Goal: Information Seeking & Learning: Learn about a topic

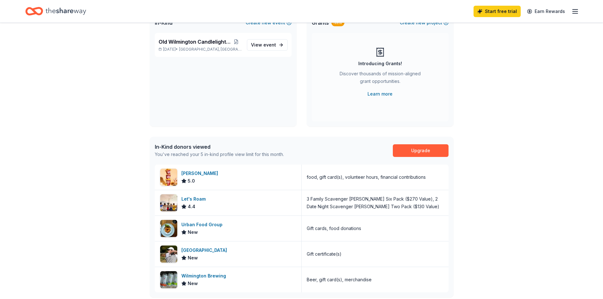
scroll to position [63, 0]
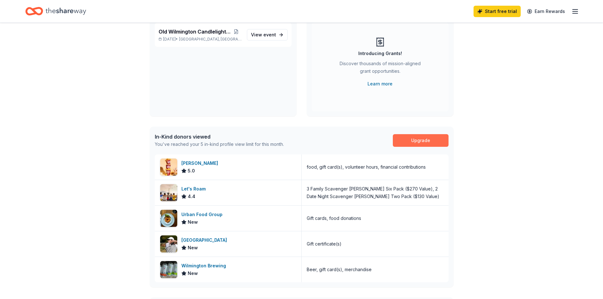
click at [411, 143] on link "Upgrade" at bounding box center [421, 140] width 56 height 13
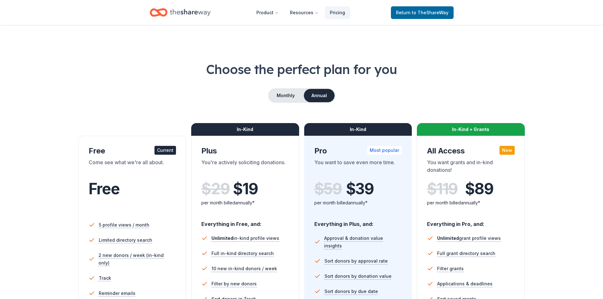
scroll to position [95, 0]
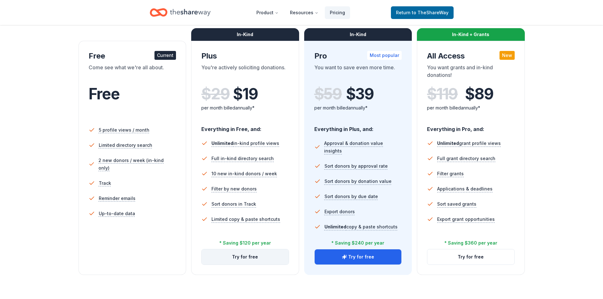
click at [243, 257] on button "Try for free" at bounding box center [244, 256] width 87 height 15
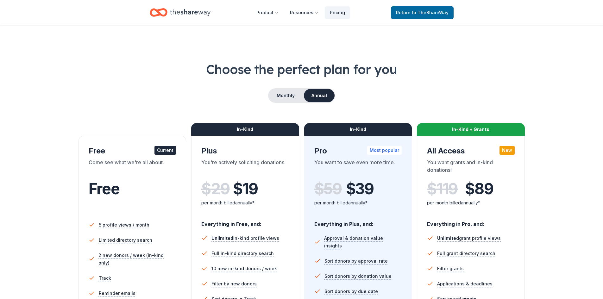
scroll to position [91, 0]
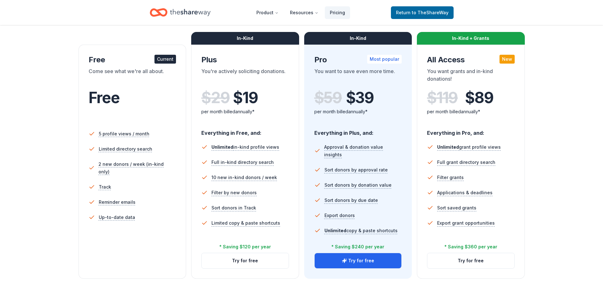
click at [241, 40] on div "In-Kind" at bounding box center [245, 38] width 108 height 13
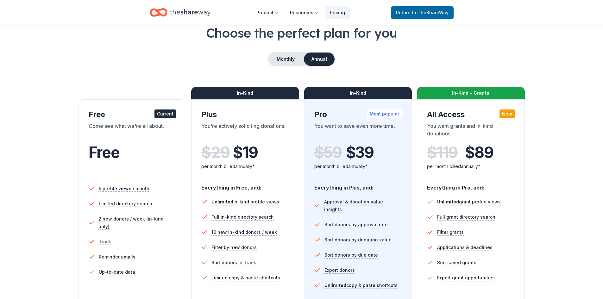
scroll to position [28, 0]
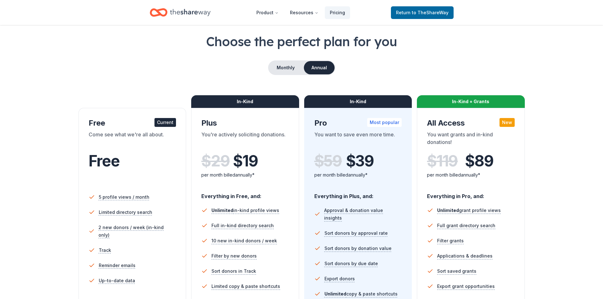
click at [245, 102] on div "In-Kind" at bounding box center [245, 101] width 108 height 13
click at [257, 162] on span "$ 19" at bounding box center [245, 161] width 25 height 18
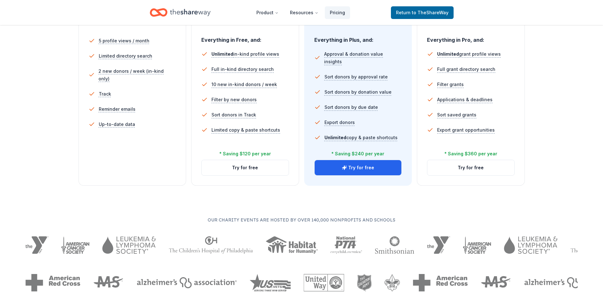
scroll to position [186, 0]
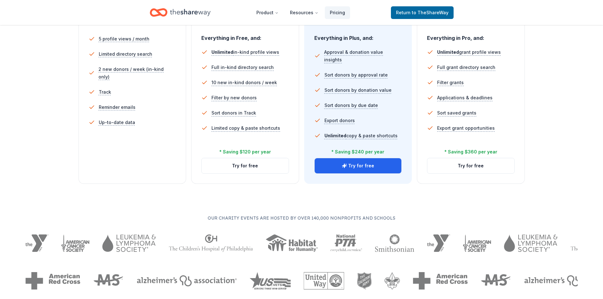
click at [250, 152] on div "* Saving $120 per year" at bounding box center [245, 152] width 52 height 8
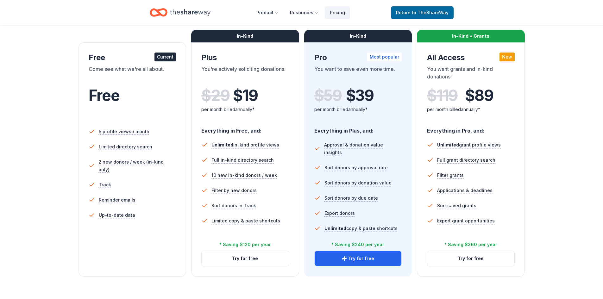
scroll to position [91, 0]
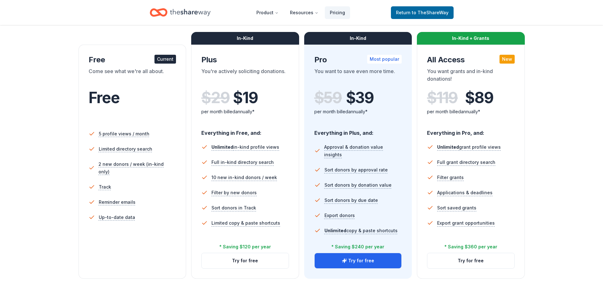
click at [169, 60] on div "Current" at bounding box center [165, 59] width 22 height 9
click at [248, 42] on div "In-Kind" at bounding box center [245, 38] width 108 height 13
click at [340, 11] on link "Pricing" at bounding box center [337, 12] width 25 height 13
click at [337, 12] on link "Pricing" at bounding box center [337, 12] width 25 height 13
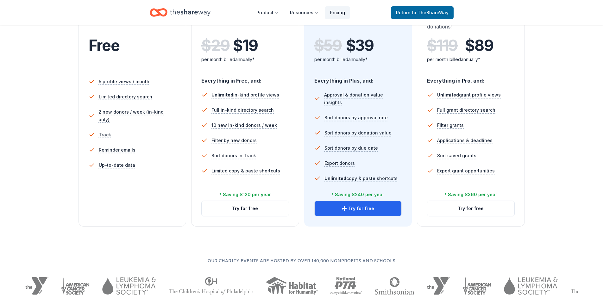
scroll to position [218, 0]
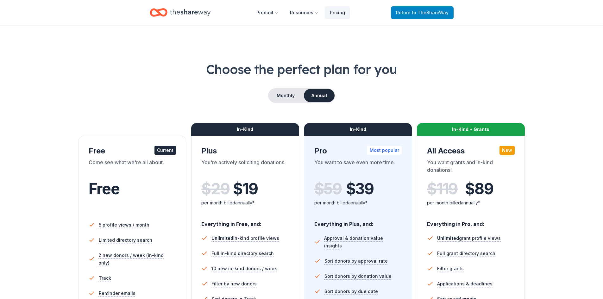
click at [423, 11] on span "to TheShareWay" at bounding box center [430, 12] width 37 height 5
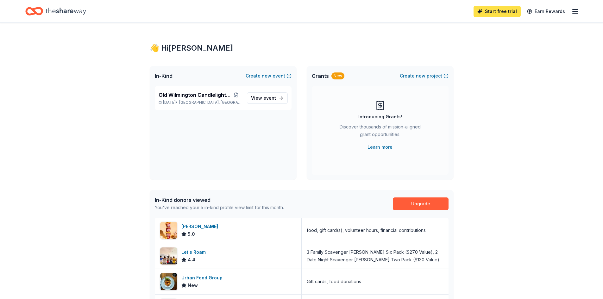
click at [505, 12] on link "Start free trial" at bounding box center [496, 11] width 47 height 11
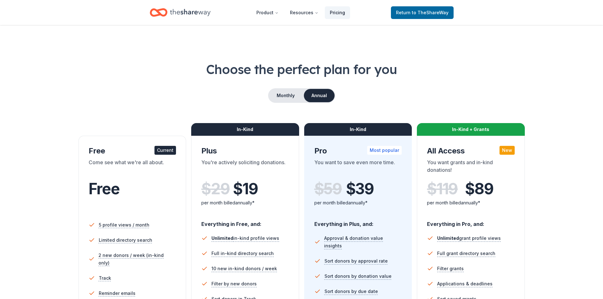
click at [341, 11] on link "Pricing" at bounding box center [337, 12] width 25 height 13
click at [418, 15] on span "to TheShareWay" at bounding box center [430, 12] width 37 height 5
click at [417, 12] on span "to TheShareWay" at bounding box center [430, 12] width 37 height 5
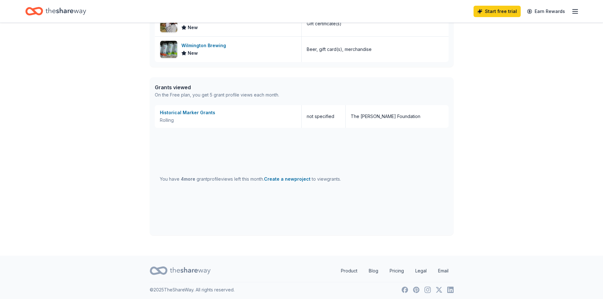
scroll to position [286, 0]
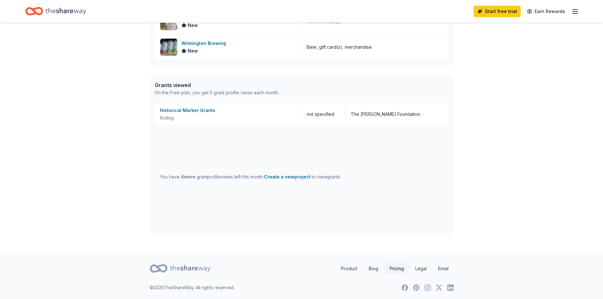
click at [396, 269] on link "Pricing" at bounding box center [396, 268] width 24 height 13
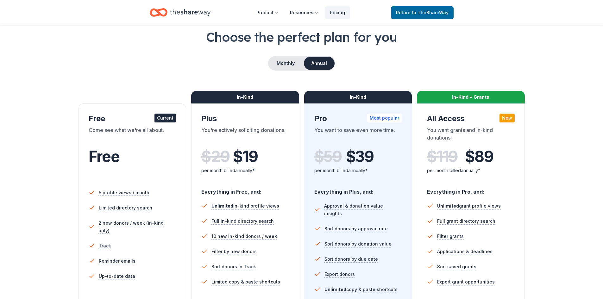
scroll to position [95, 0]
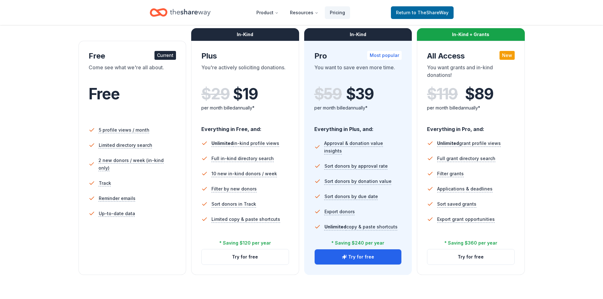
click at [250, 95] on span "$ 19" at bounding box center [245, 94] width 25 height 18
click at [243, 34] on div "In-Kind" at bounding box center [245, 34] width 108 height 13
click at [365, 34] on div "In-Kind" at bounding box center [358, 34] width 108 height 13
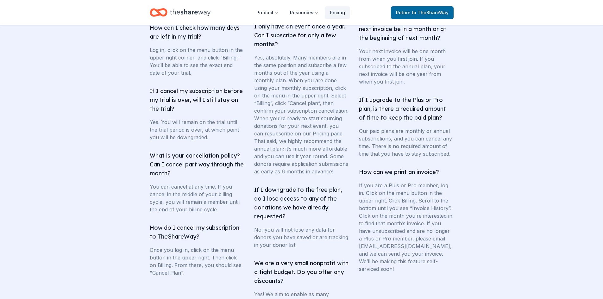
scroll to position [1170, 0]
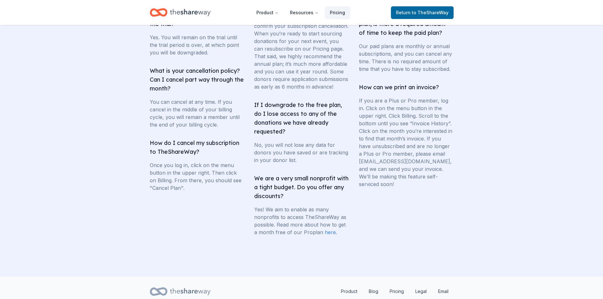
click at [328, 235] on link "here" at bounding box center [330, 232] width 11 height 6
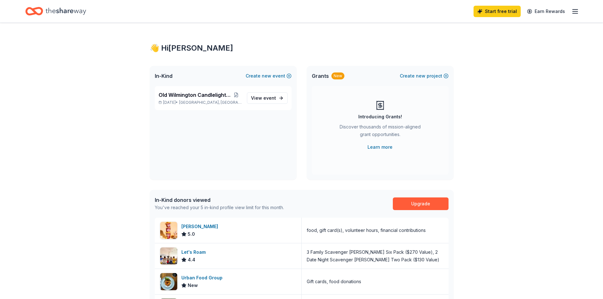
click at [574, 11] on icon "button" at bounding box center [575, 12] width 8 height 8
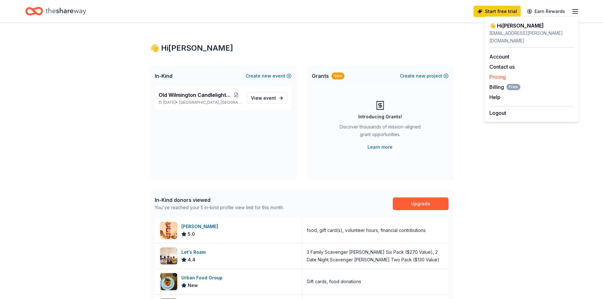
click at [498, 74] on link "Pricing" at bounding box center [497, 77] width 16 height 6
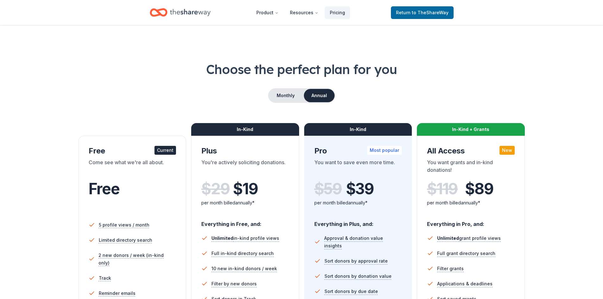
click at [269, 185] on div "$ 29 $ 19" at bounding box center [245, 189] width 88 height 18
click at [291, 96] on button "Monthly" at bounding box center [286, 95] width 34 height 13
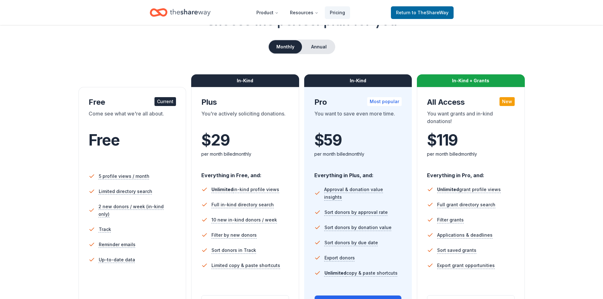
scroll to position [95, 0]
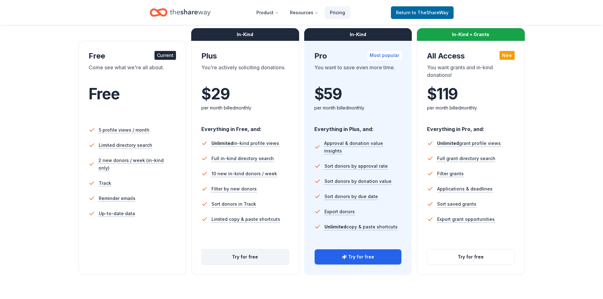
click at [246, 257] on button "Try for free" at bounding box center [244, 256] width 87 height 15
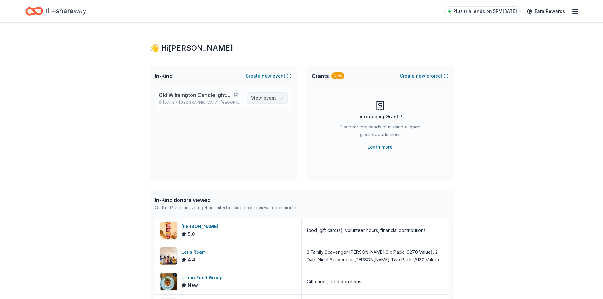
click at [268, 98] on span "event" at bounding box center [269, 97] width 13 height 5
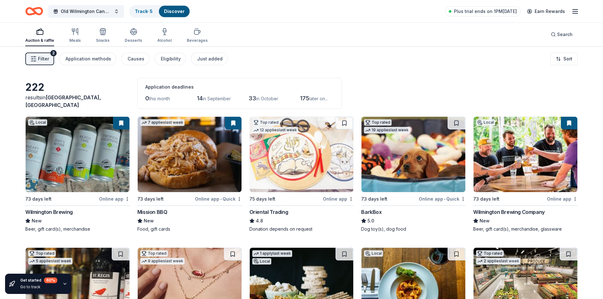
click at [389, 158] on img at bounding box center [413, 154] width 104 height 75
click at [512, 164] on img at bounding box center [525, 154] width 104 height 75
click at [188, 158] on img at bounding box center [190, 154] width 104 height 75
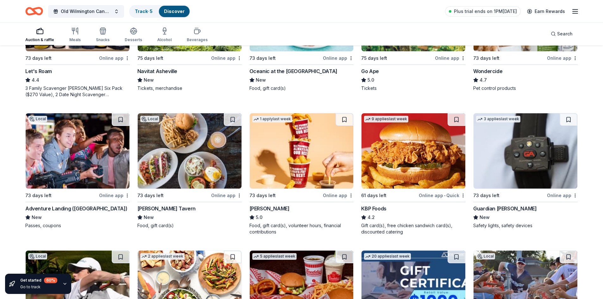
scroll to position [411, 0]
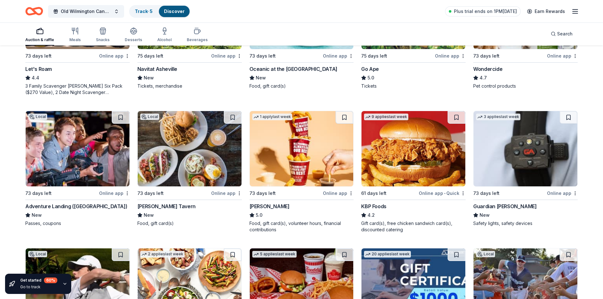
click at [65, 144] on img at bounding box center [78, 148] width 104 height 75
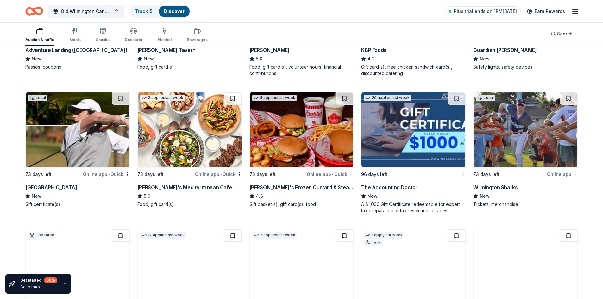
scroll to position [569, 0]
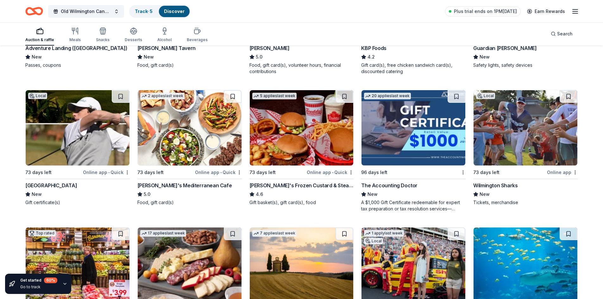
click at [508, 123] on img at bounding box center [525, 127] width 104 height 75
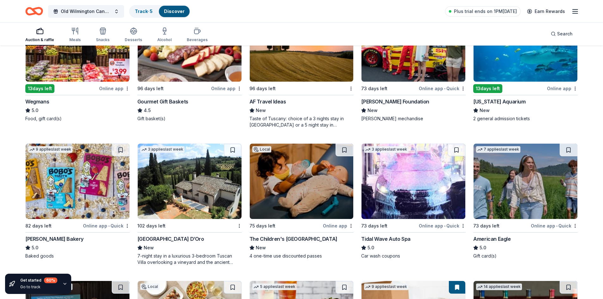
scroll to position [791, 0]
click at [286, 237] on div "The Children's Museum of Wilmington" at bounding box center [293, 239] width 88 height 8
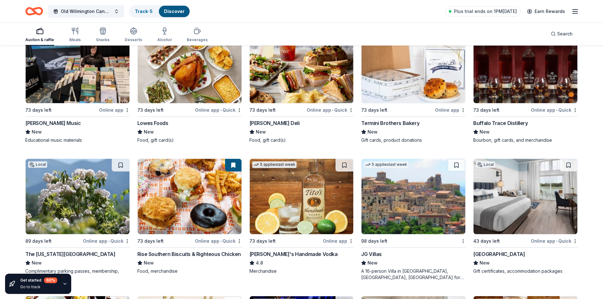
scroll to position [1107, 0]
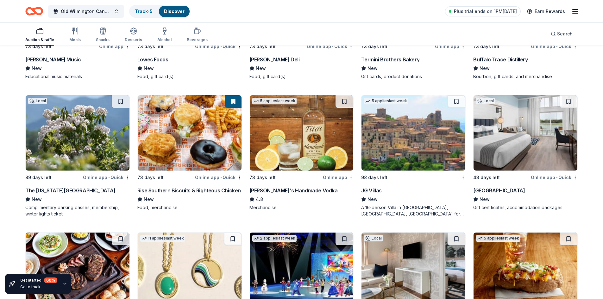
click at [286, 121] on img at bounding box center [302, 132] width 104 height 75
click at [498, 119] on img at bounding box center [525, 132] width 104 height 75
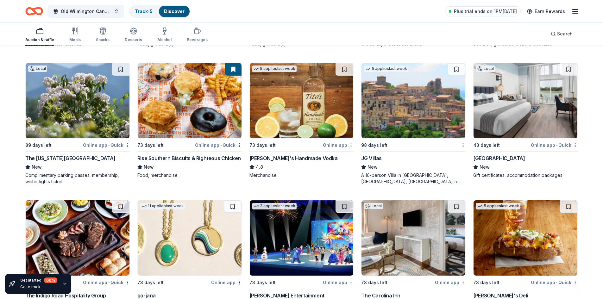
scroll to position [1202, 0]
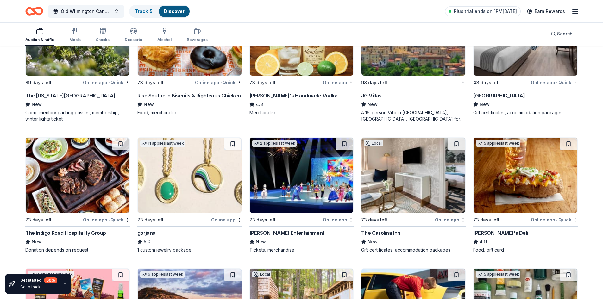
click at [391, 158] on img at bounding box center [413, 175] width 104 height 75
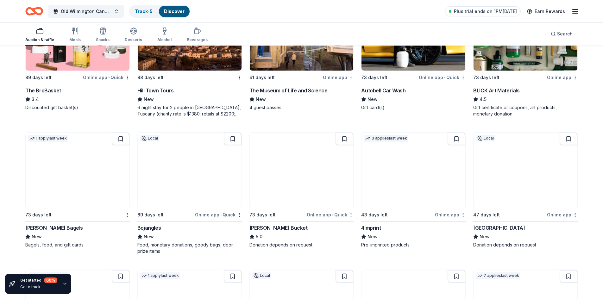
scroll to position [1487, 0]
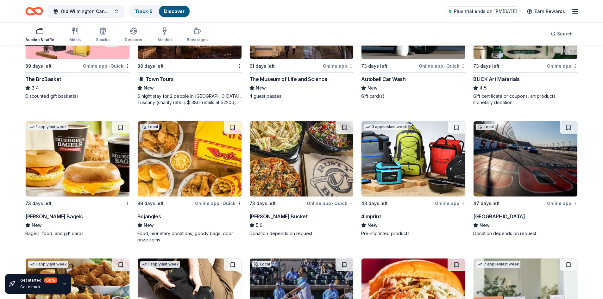
click at [505, 147] on img at bounding box center [525, 158] width 104 height 75
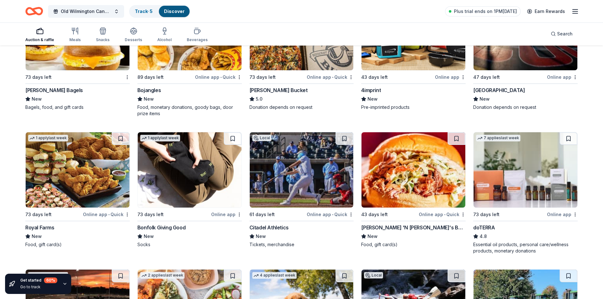
scroll to position [1613, 0]
click at [306, 160] on img at bounding box center [302, 169] width 104 height 75
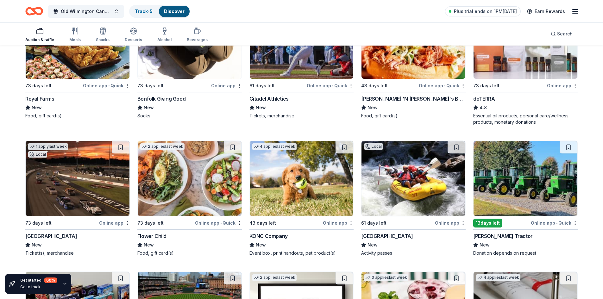
scroll to position [1771, 0]
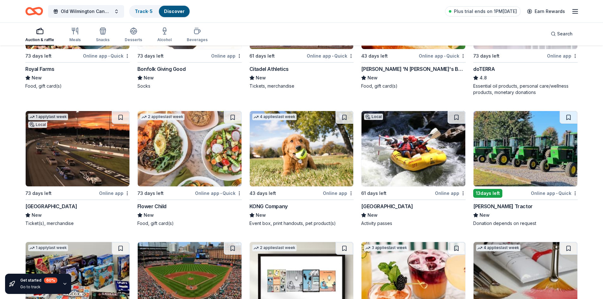
click at [407, 158] on img at bounding box center [413, 148] width 104 height 75
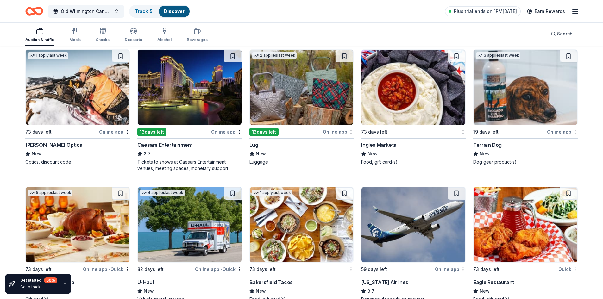
scroll to position [2815, 0]
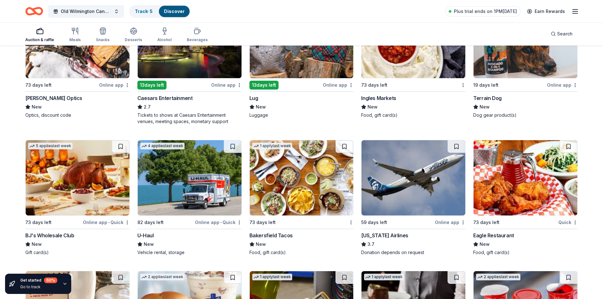
click at [390, 179] on img at bounding box center [413, 177] width 104 height 75
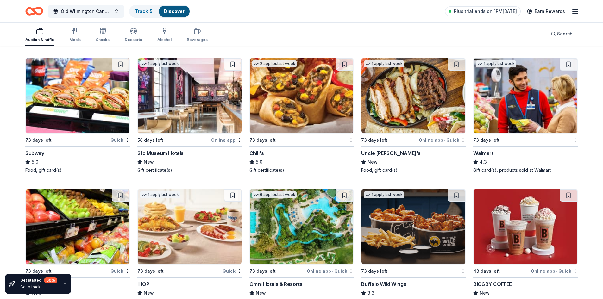
scroll to position [3628, 0]
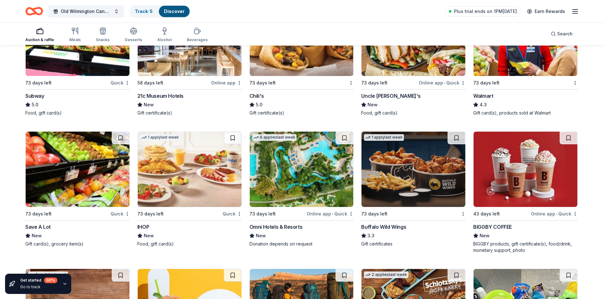
click at [277, 162] on img at bounding box center [302, 169] width 104 height 75
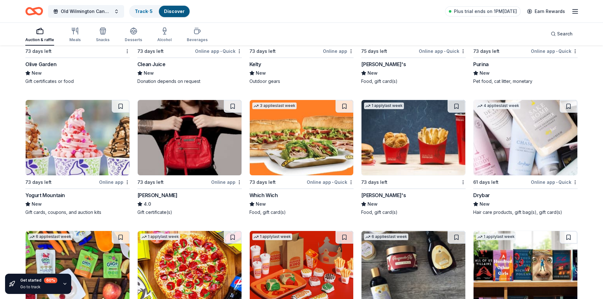
scroll to position [4008, 0]
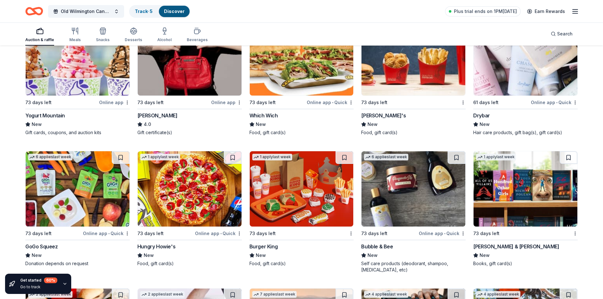
click at [521, 187] on img at bounding box center [525, 188] width 104 height 75
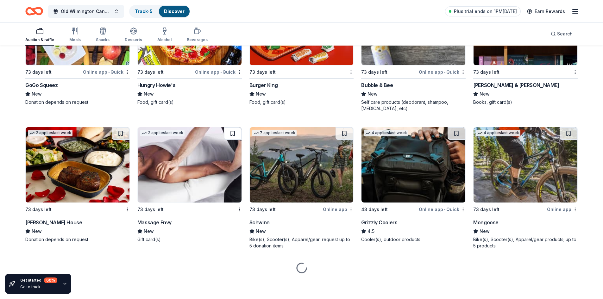
scroll to position [4170, 0]
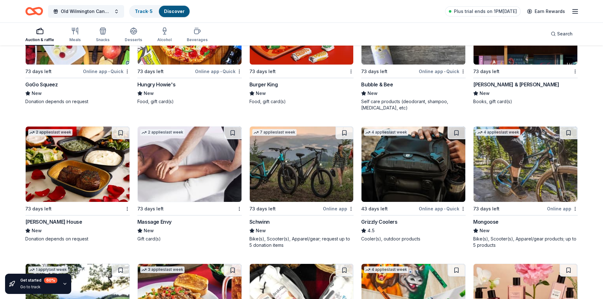
click at [162, 190] on img at bounding box center [190, 164] width 104 height 75
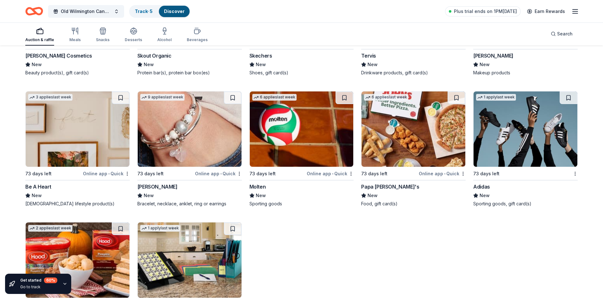
scroll to position [5878, 0]
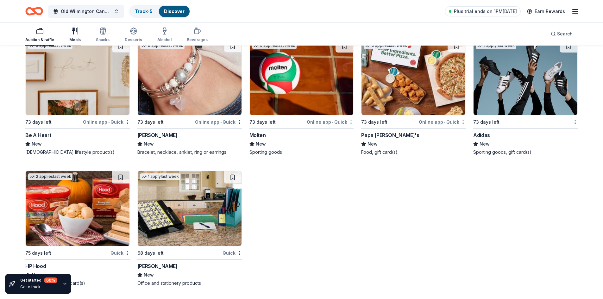
click at [72, 40] on div "Meals" at bounding box center [74, 39] width 11 height 5
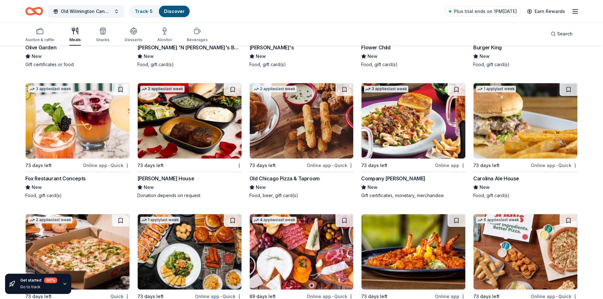
scroll to position [980, 0]
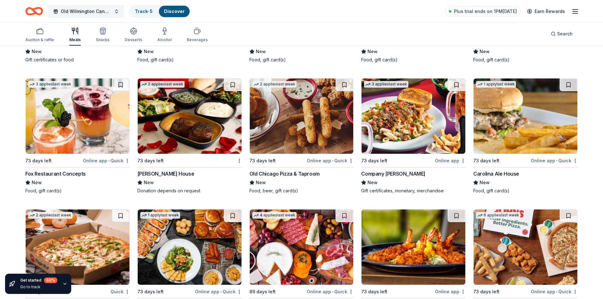
click at [163, 126] on img at bounding box center [190, 115] width 104 height 75
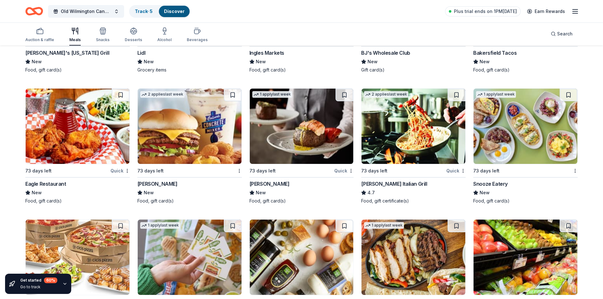
scroll to position [1297, 0]
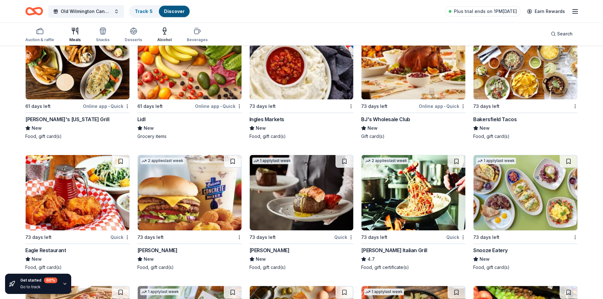
click at [165, 40] on div "Alcohol" at bounding box center [164, 39] width 14 height 5
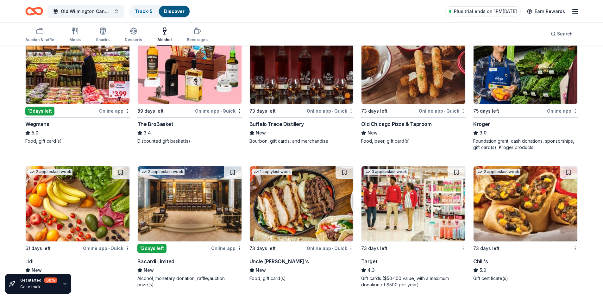
scroll to position [190, 0]
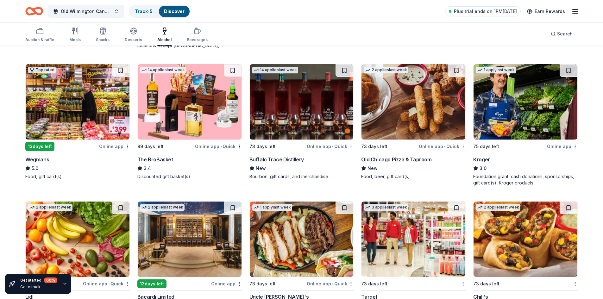
click at [290, 118] on img at bounding box center [302, 101] width 104 height 75
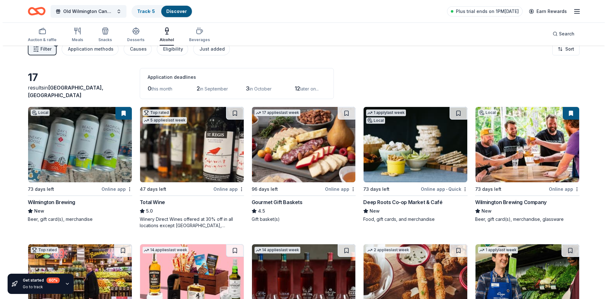
scroll to position [0, 0]
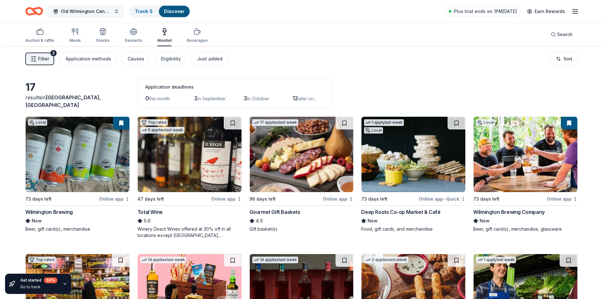
click at [95, 12] on span "Old Wilmington Candlelight Tour" at bounding box center [86, 12] width 51 height 8
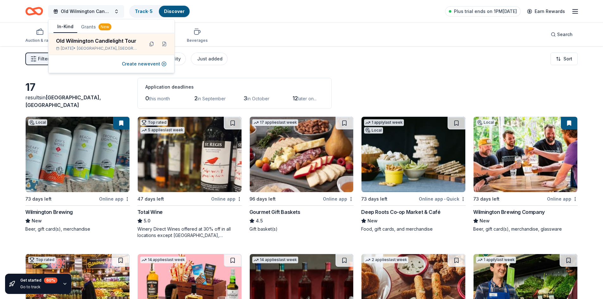
click at [95, 12] on span "Old Wilmington Candlelight Tour" at bounding box center [86, 12] width 51 height 8
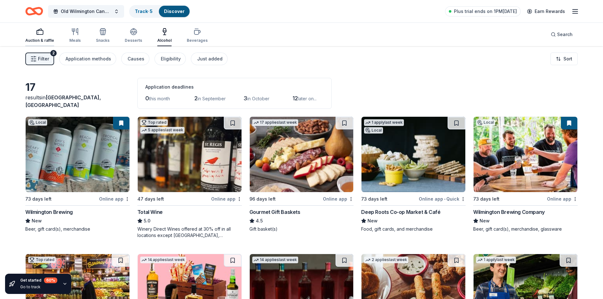
click at [45, 34] on div "button" at bounding box center [39, 32] width 29 height 8
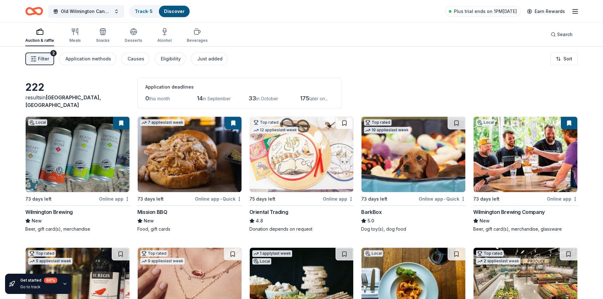
click at [41, 58] on span "Filter" at bounding box center [43, 59] width 11 height 8
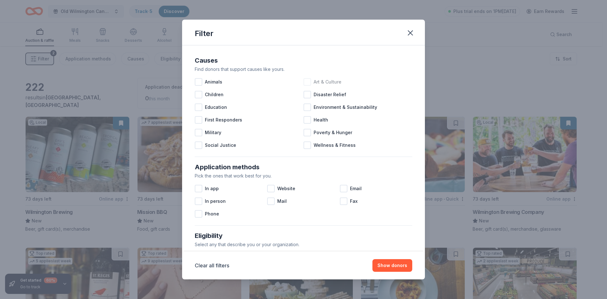
click at [319, 82] on span "Art & Culture" at bounding box center [328, 82] width 28 height 8
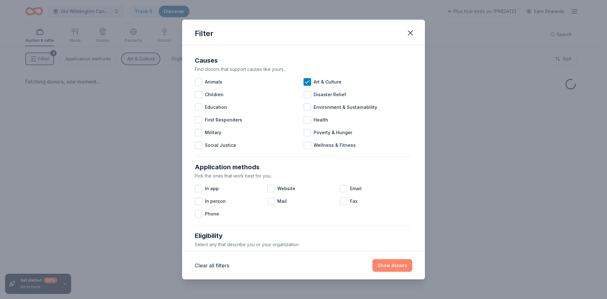
click at [394, 266] on button "Show donors" at bounding box center [393, 265] width 40 height 13
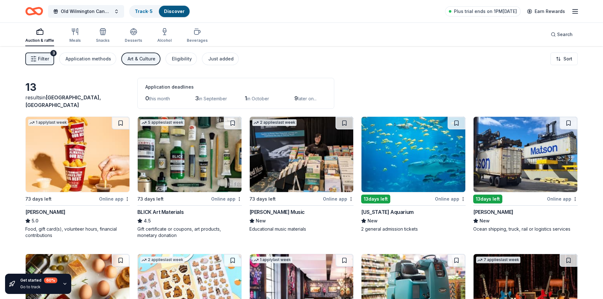
scroll to position [32, 0]
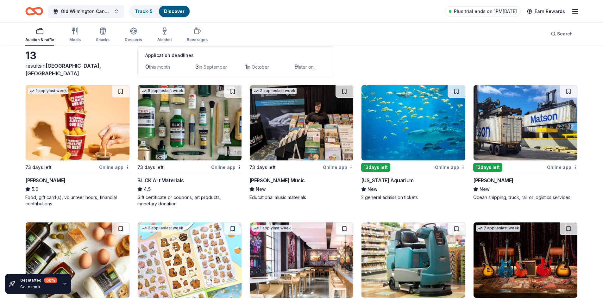
click at [514, 129] on img at bounding box center [525, 122] width 104 height 75
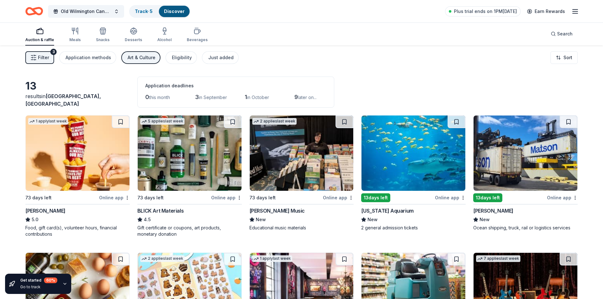
scroll to position [0, 0]
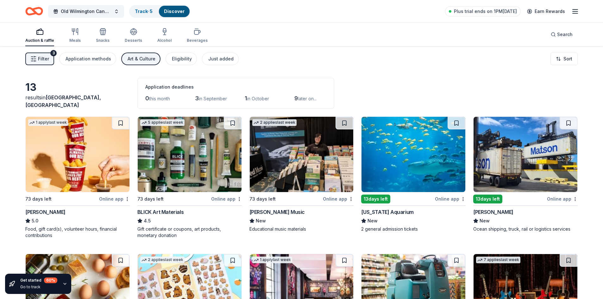
click at [34, 36] on div "Auction & raffle" at bounding box center [39, 35] width 29 height 15
click at [86, 56] on div "Application methods" at bounding box center [88, 59] width 46 height 8
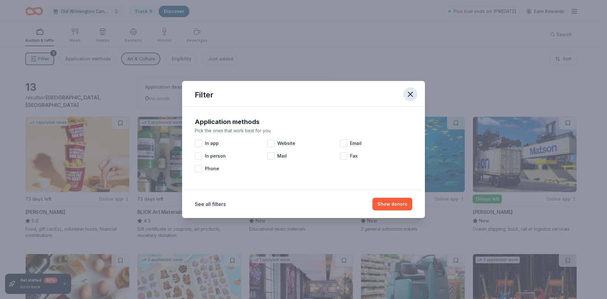
click at [409, 91] on icon "button" at bounding box center [410, 94] width 9 height 9
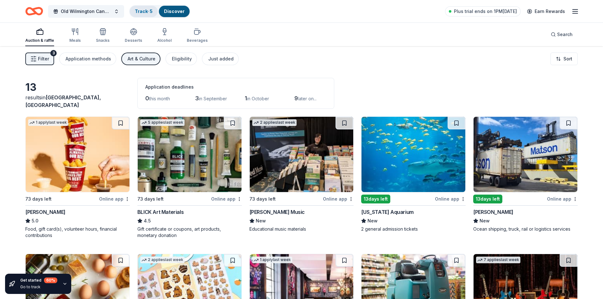
click at [143, 9] on link "Track · 5" at bounding box center [144, 11] width 18 height 5
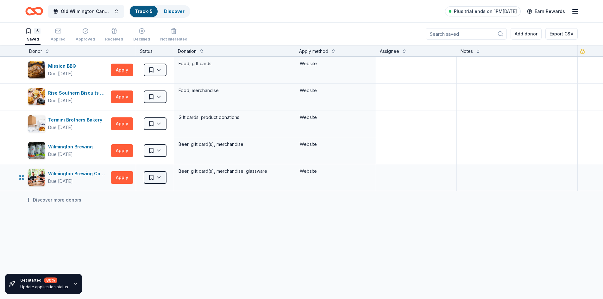
click at [152, 179] on html "Old Wilmington Candlelight Tour Track · 5 Discover Plus trial ends on 1PM, 9/1 …" at bounding box center [301, 149] width 603 height 299
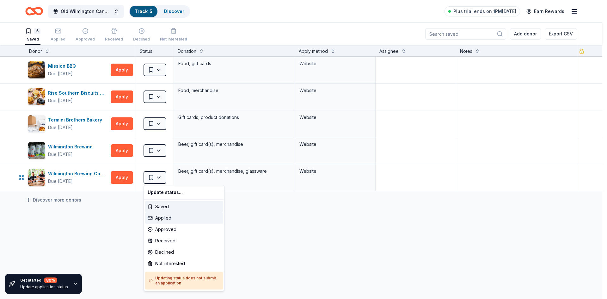
click at [164, 219] on div "Applied" at bounding box center [184, 217] width 78 height 11
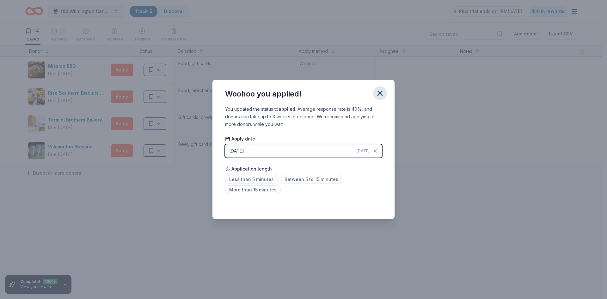
click at [378, 93] on icon "button" at bounding box center [380, 93] width 9 height 9
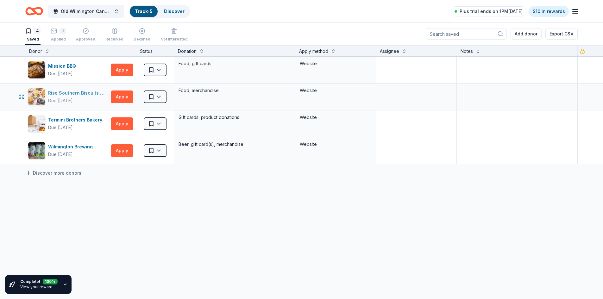
click at [81, 93] on div "Rise Southern Biscuits & Righteous Chicken" at bounding box center [78, 93] width 60 height 8
click at [57, 174] on link "Discover more donors" at bounding box center [53, 173] width 56 height 8
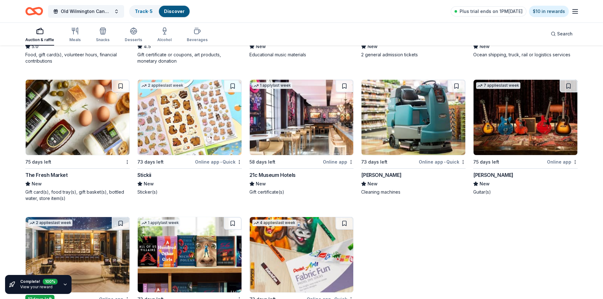
scroll to position [227, 0]
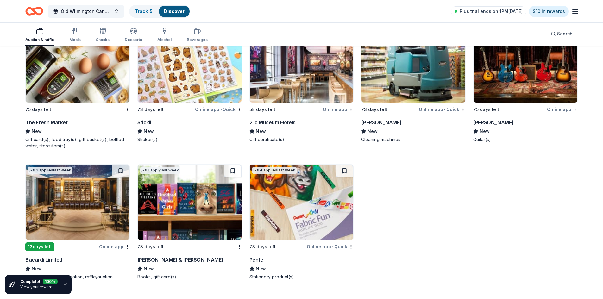
click at [188, 210] on img at bounding box center [190, 201] width 104 height 75
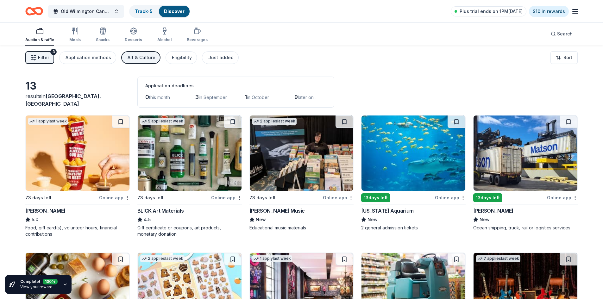
scroll to position [0, 0]
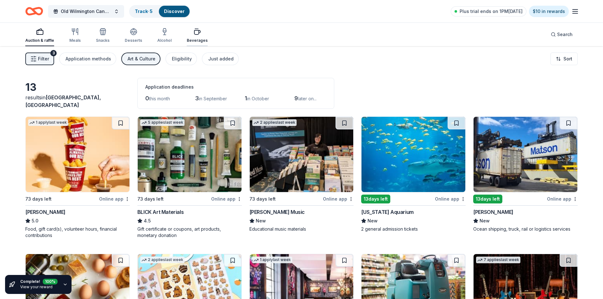
click at [191, 40] on div "Beverages" at bounding box center [197, 40] width 21 height 5
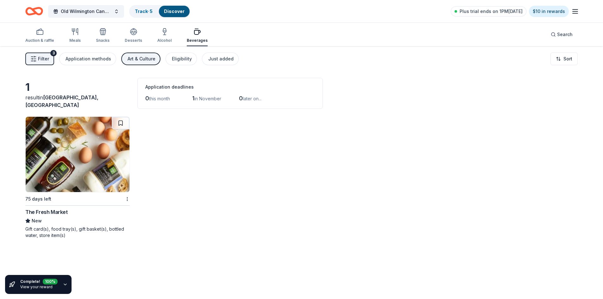
click at [58, 214] on div "The Fresh Market" at bounding box center [46, 212] width 42 height 8
click at [41, 39] on div "Auction & raffle" at bounding box center [39, 40] width 29 height 5
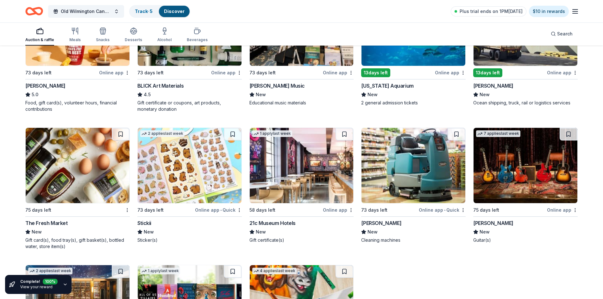
scroll to position [127, 0]
click at [294, 171] on img at bounding box center [302, 164] width 104 height 75
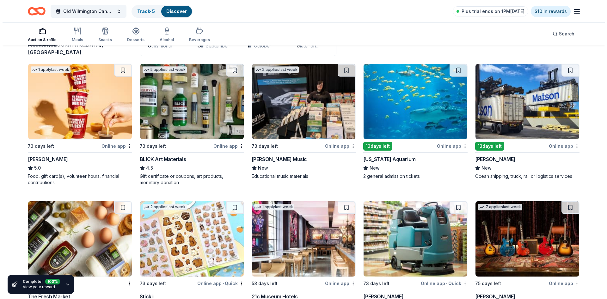
scroll to position [0, 0]
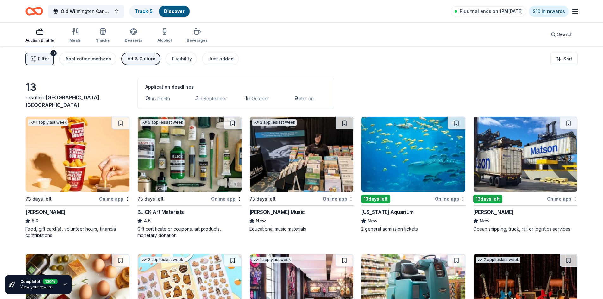
click at [39, 33] on icon "button" at bounding box center [40, 32] width 8 height 8
click at [43, 56] on span "Filter" at bounding box center [43, 59] width 11 height 8
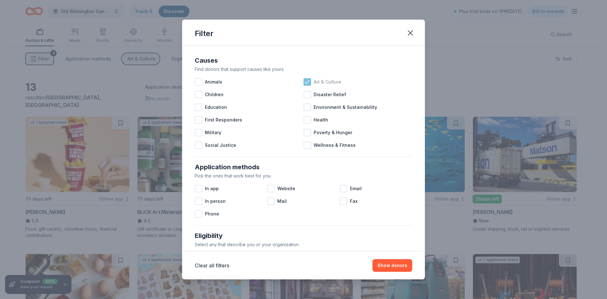
click at [304, 81] on div at bounding box center [308, 82] width 8 height 8
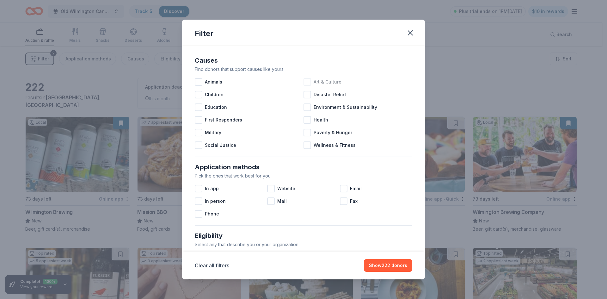
click at [305, 82] on div at bounding box center [308, 82] width 8 height 8
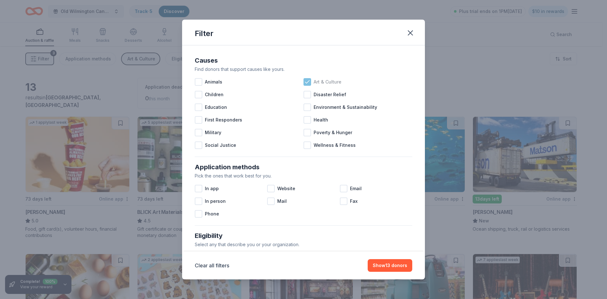
click at [304, 84] on icon at bounding box center [307, 82] width 6 height 6
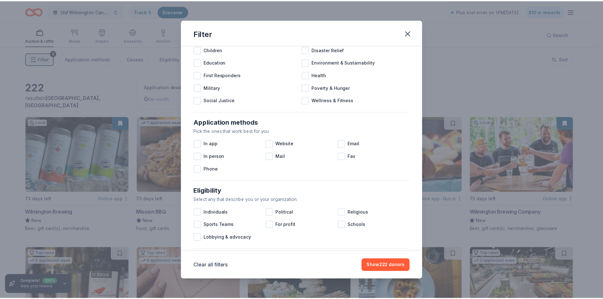
scroll to position [127, 0]
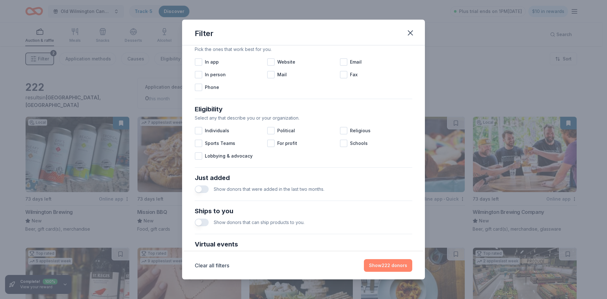
click at [394, 267] on button "Show 222 donors" at bounding box center [388, 265] width 48 height 13
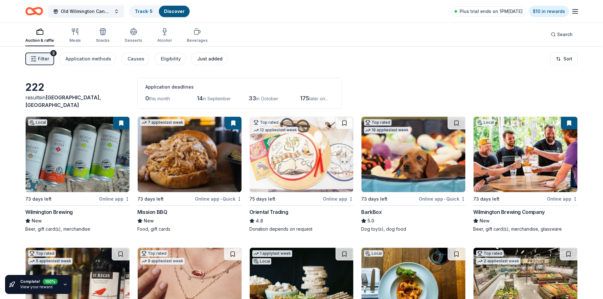
click at [201, 58] on div "Just added" at bounding box center [209, 59] width 25 height 8
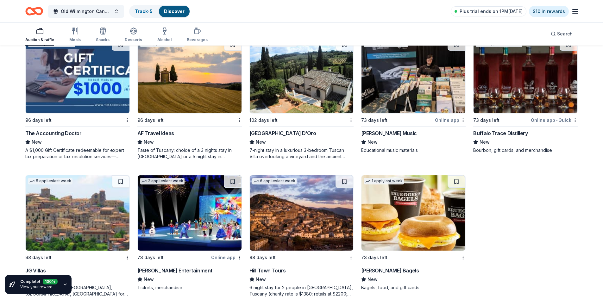
scroll to position [220, 0]
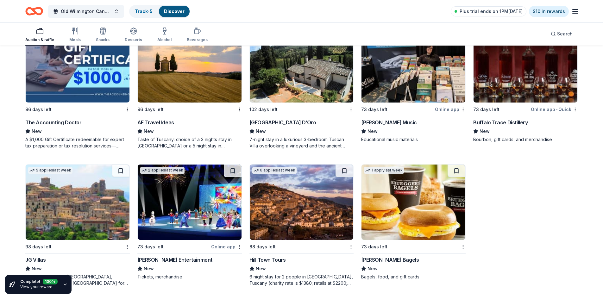
click at [194, 196] on img at bounding box center [190, 201] width 104 height 75
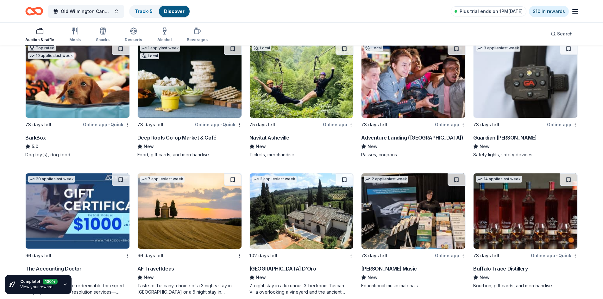
scroll to position [31, 0]
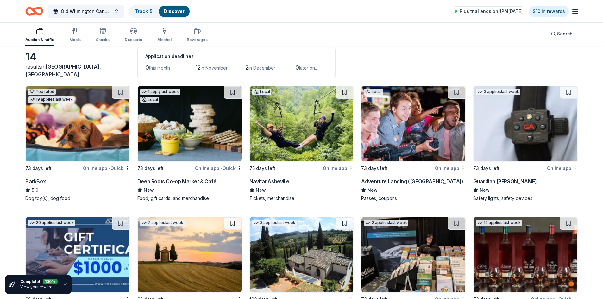
click at [185, 183] on div "Deep Roots Co-op Market & Café" at bounding box center [176, 181] width 79 height 8
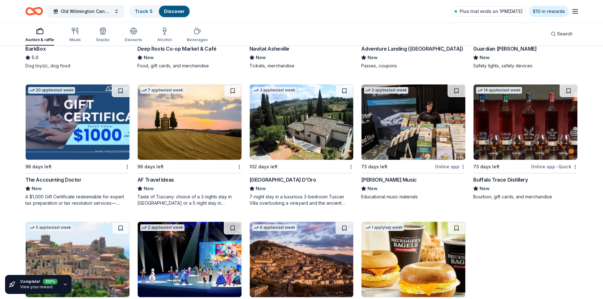
scroll to position [94, 0]
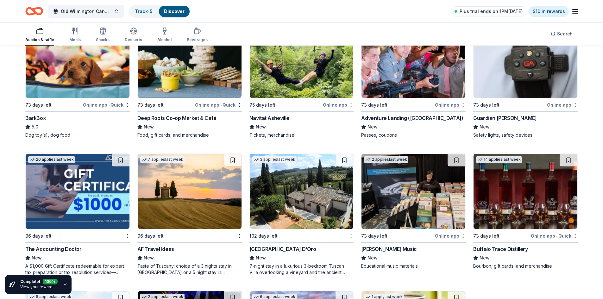
click at [575, 11] on line "button" at bounding box center [574, 11] width 5 height 0
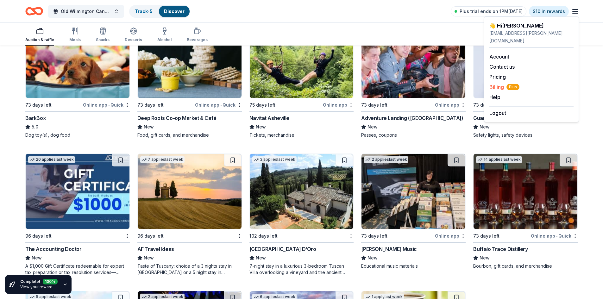
click at [498, 83] on span "Billing Plus" at bounding box center [504, 87] width 30 height 8
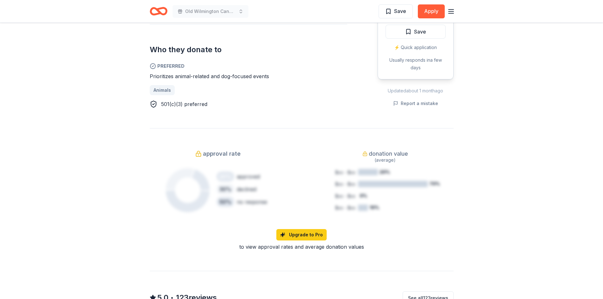
scroll to position [348, 0]
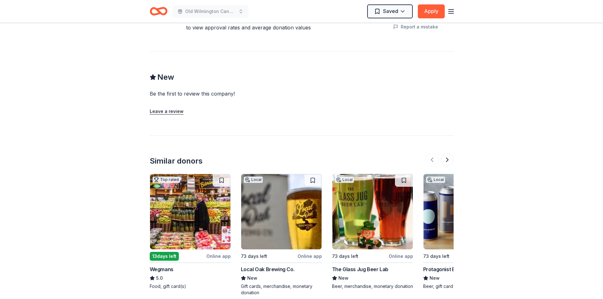
scroll to position [557, 0]
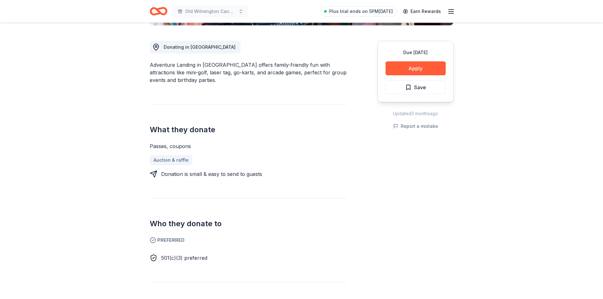
scroll to position [190, 0]
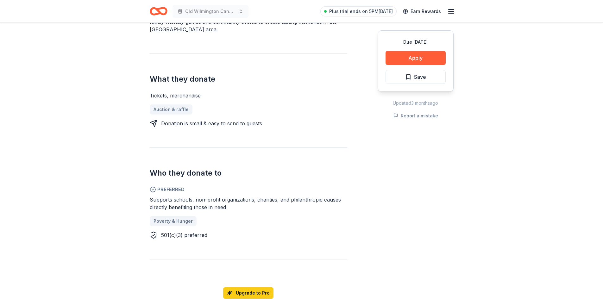
scroll to position [221, 0]
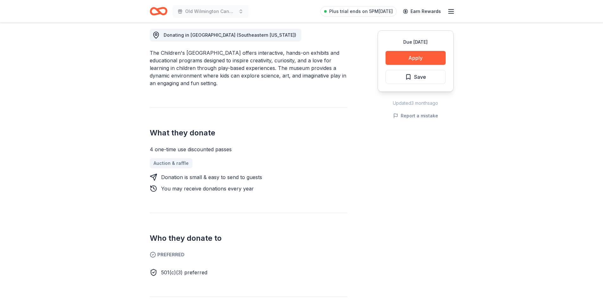
scroll to position [190, 0]
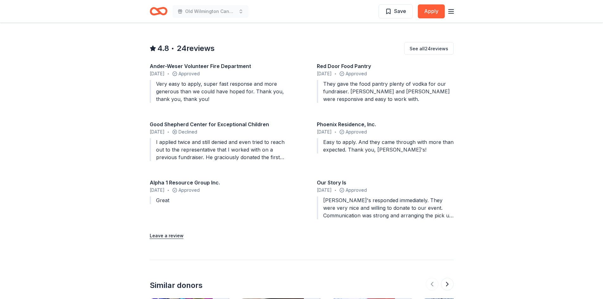
scroll to position [633, 0]
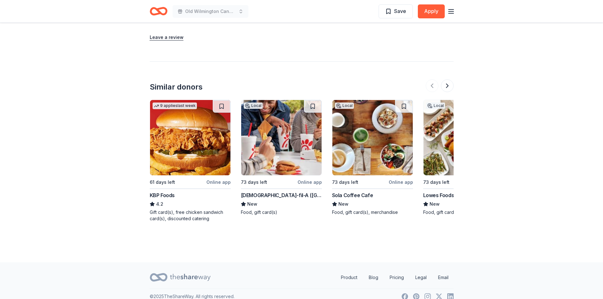
scroll to position [532, 0]
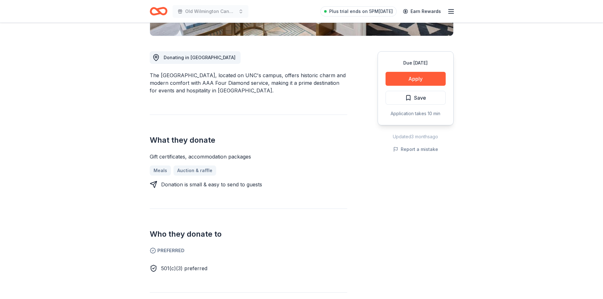
scroll to position [158, 0]
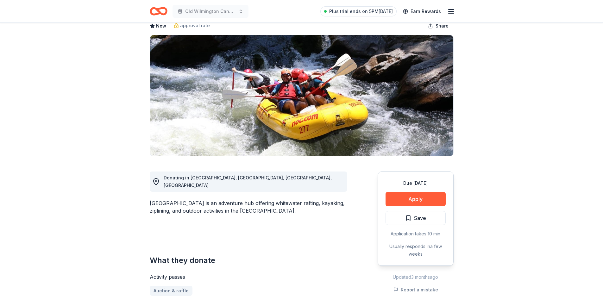
scroll to position [32, 0]
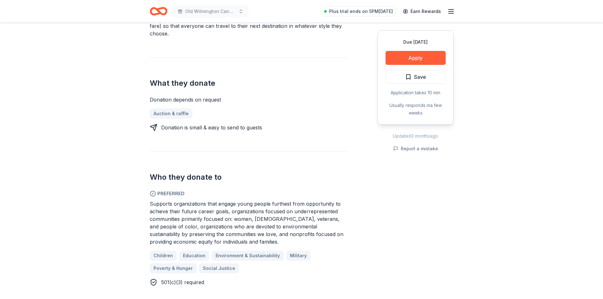
scroll to position [221, 0]
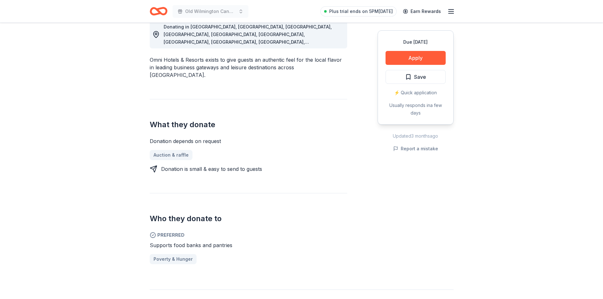
scroll to position [221, 0]
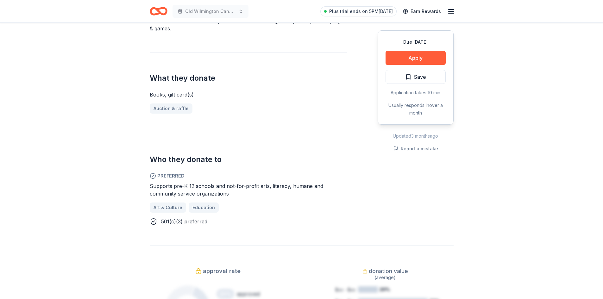
scroll to position [221, 0]
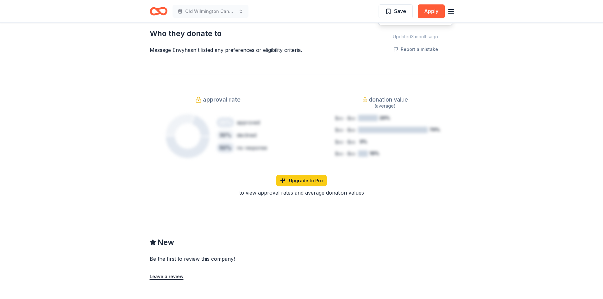
scroll to position [380, 0]
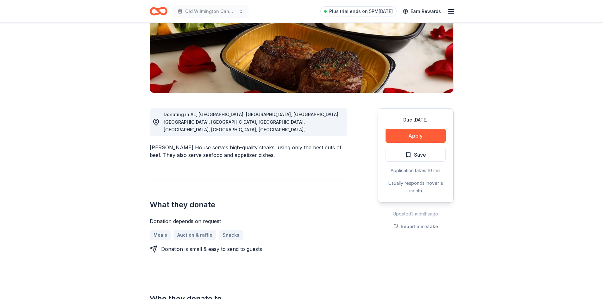
scroll to position [63, 0]
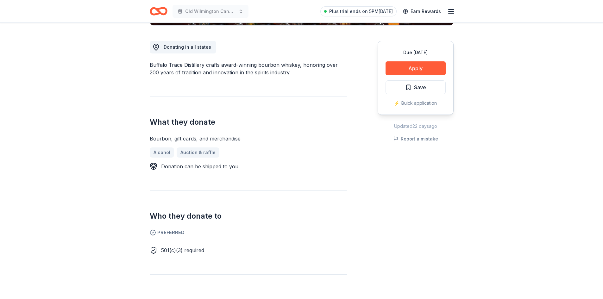
scroll to position [221, 0]
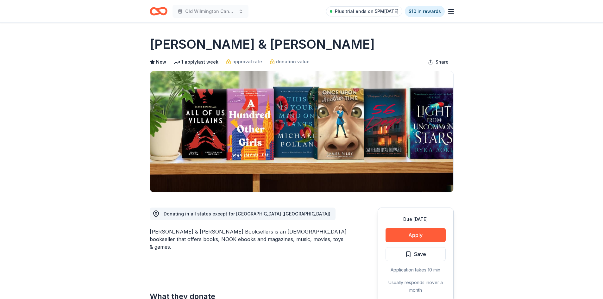
click at [448, 12] on icon "button" at bounding box center [451, 12] width 8 height 8
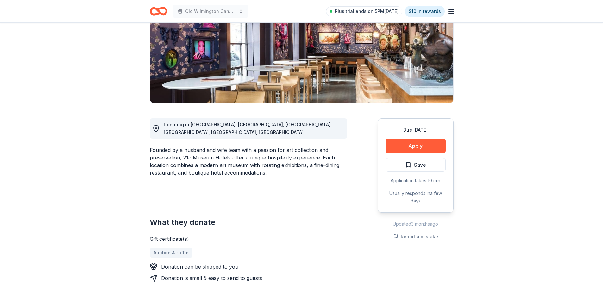
scroll to position [95, 0]
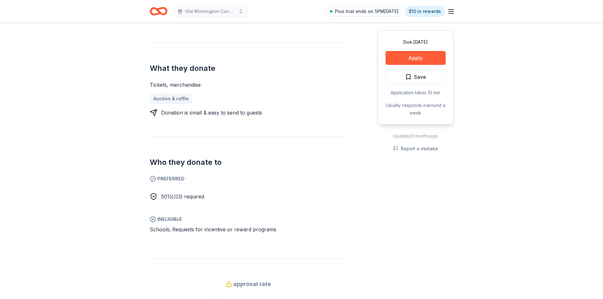
scroll to position [63, 0]
